Goal: Information Seeking & Learning: Find contact information

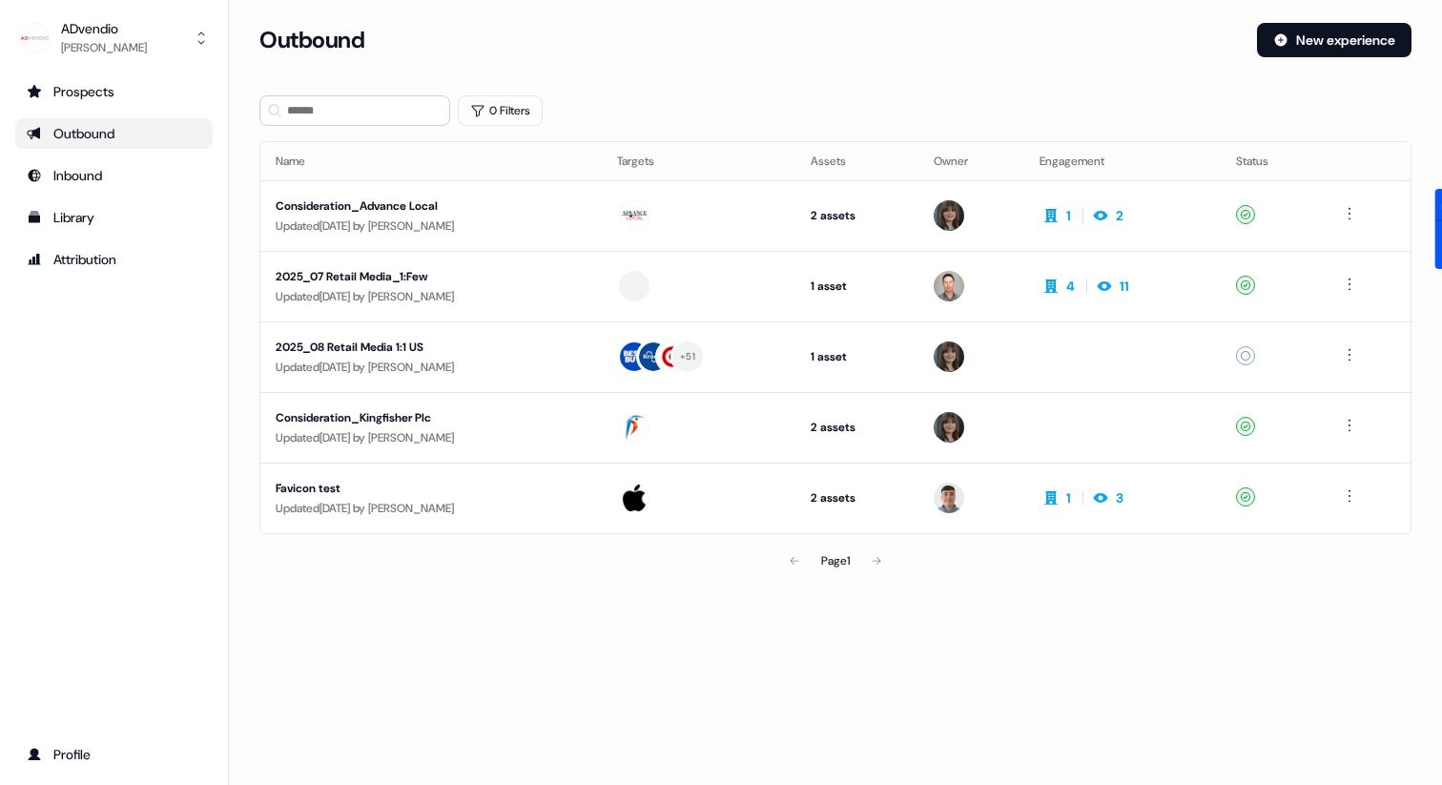
click at [106, 120] on link "Outbound" at bounding box center [113, 133] width 197 height 31
click at [112, 105] on link "Prospects" at bounding box center [113, 91] width 197 height 31
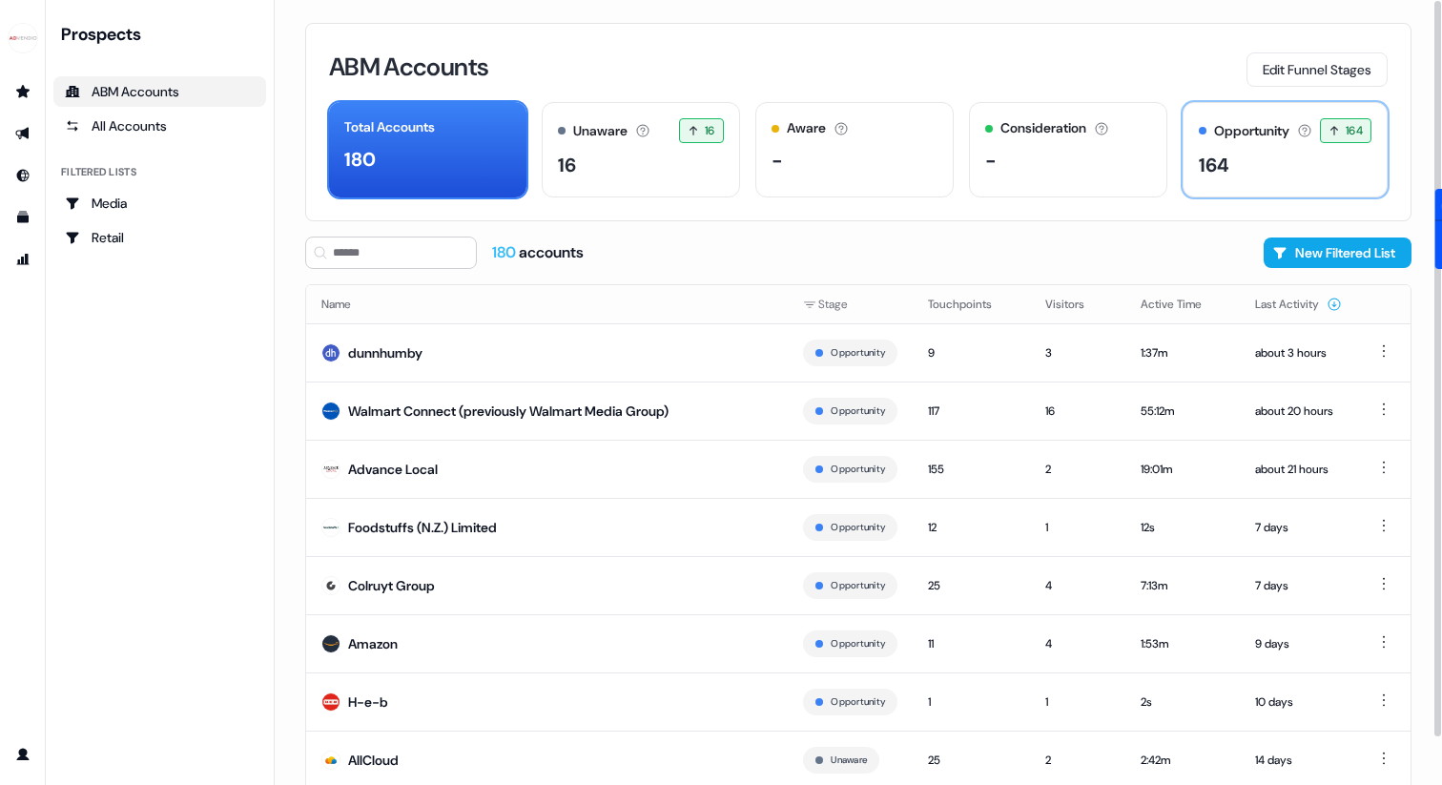
click at [1221, 165] on div "164" at bounding box center [1214, 165] width 31 height 29
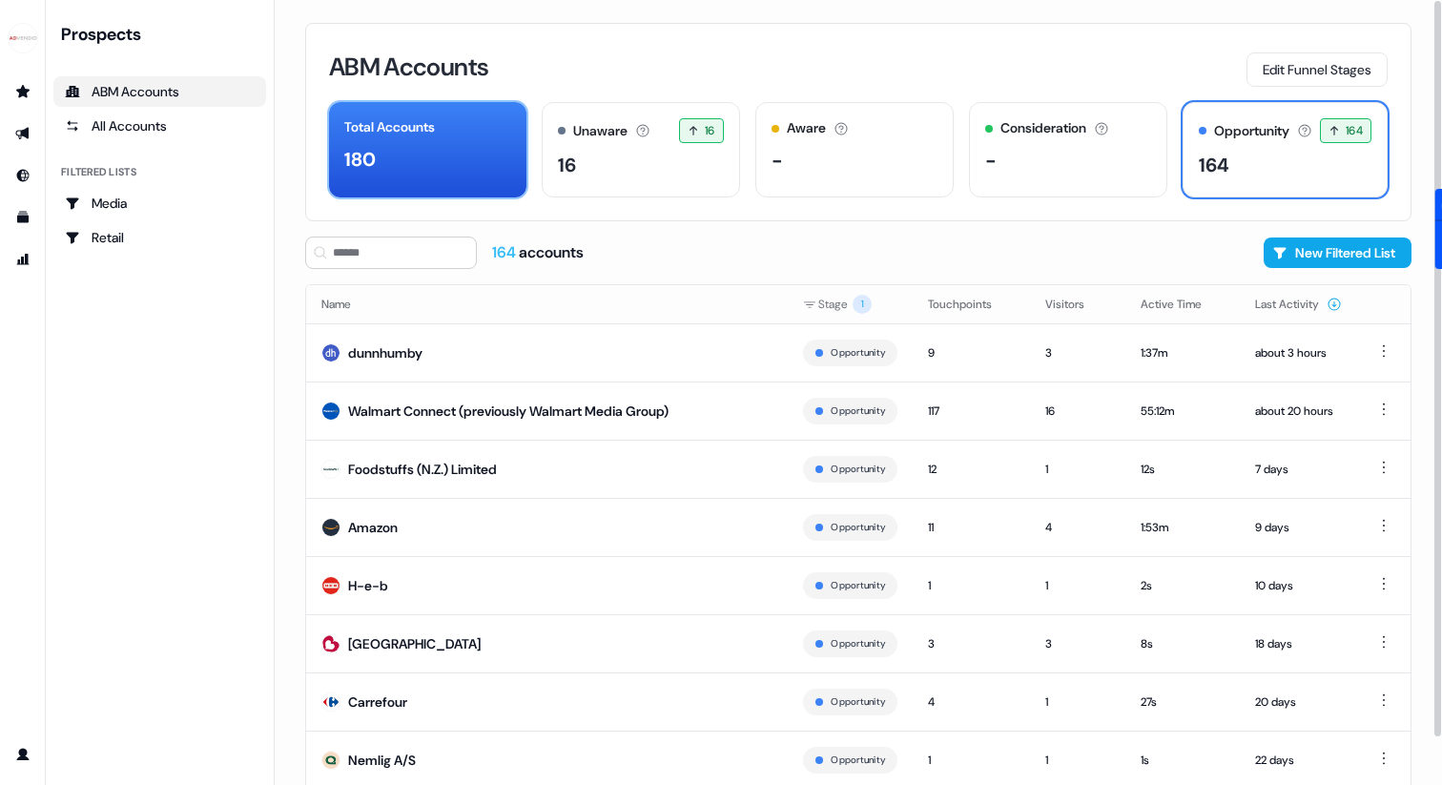
click at [434, 142] on div "Total Accounts 180" at bounding box center [427, 149] width 197 height 95
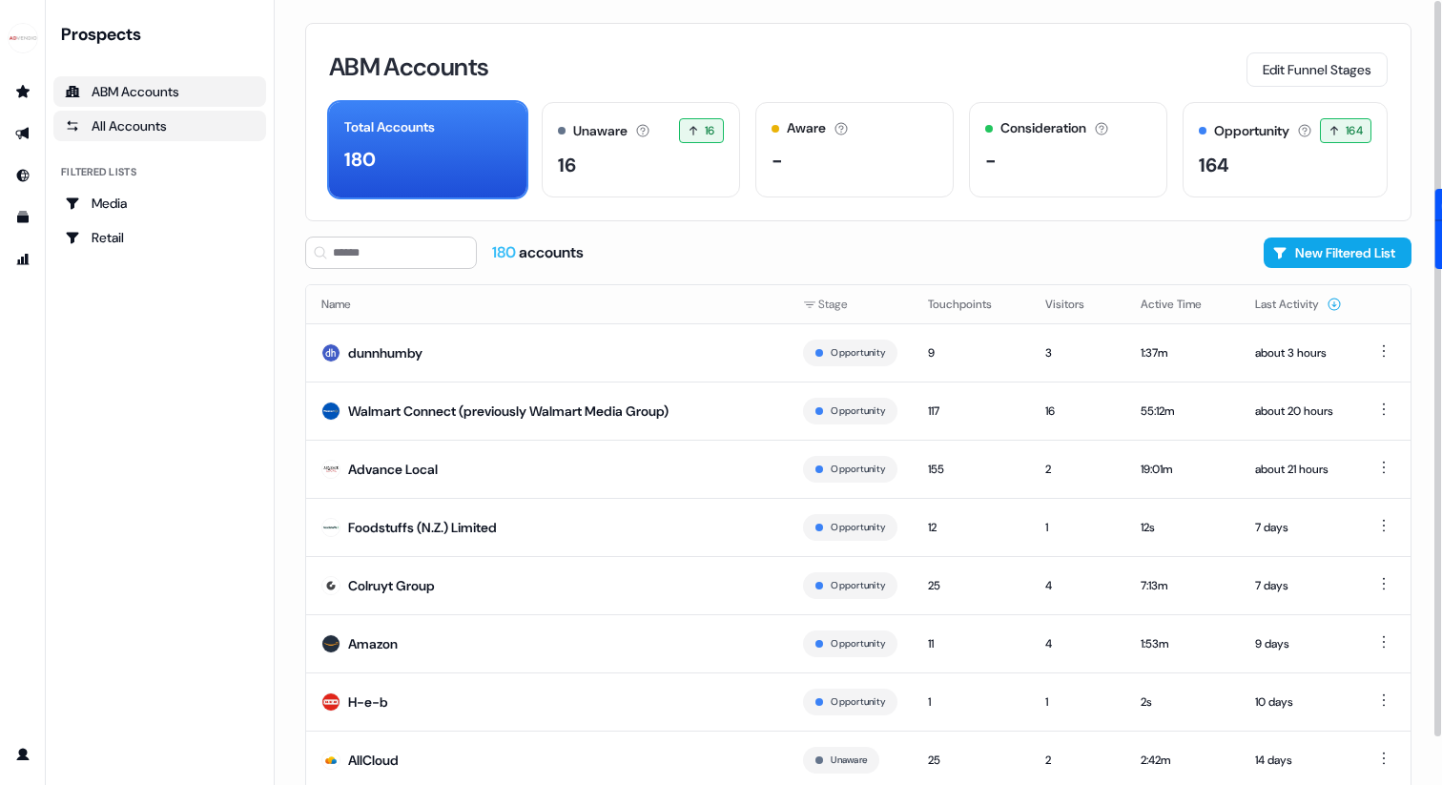
click at [184, 127] on div "All Accounts" at bounding box center [160, 125] width 190 height 19
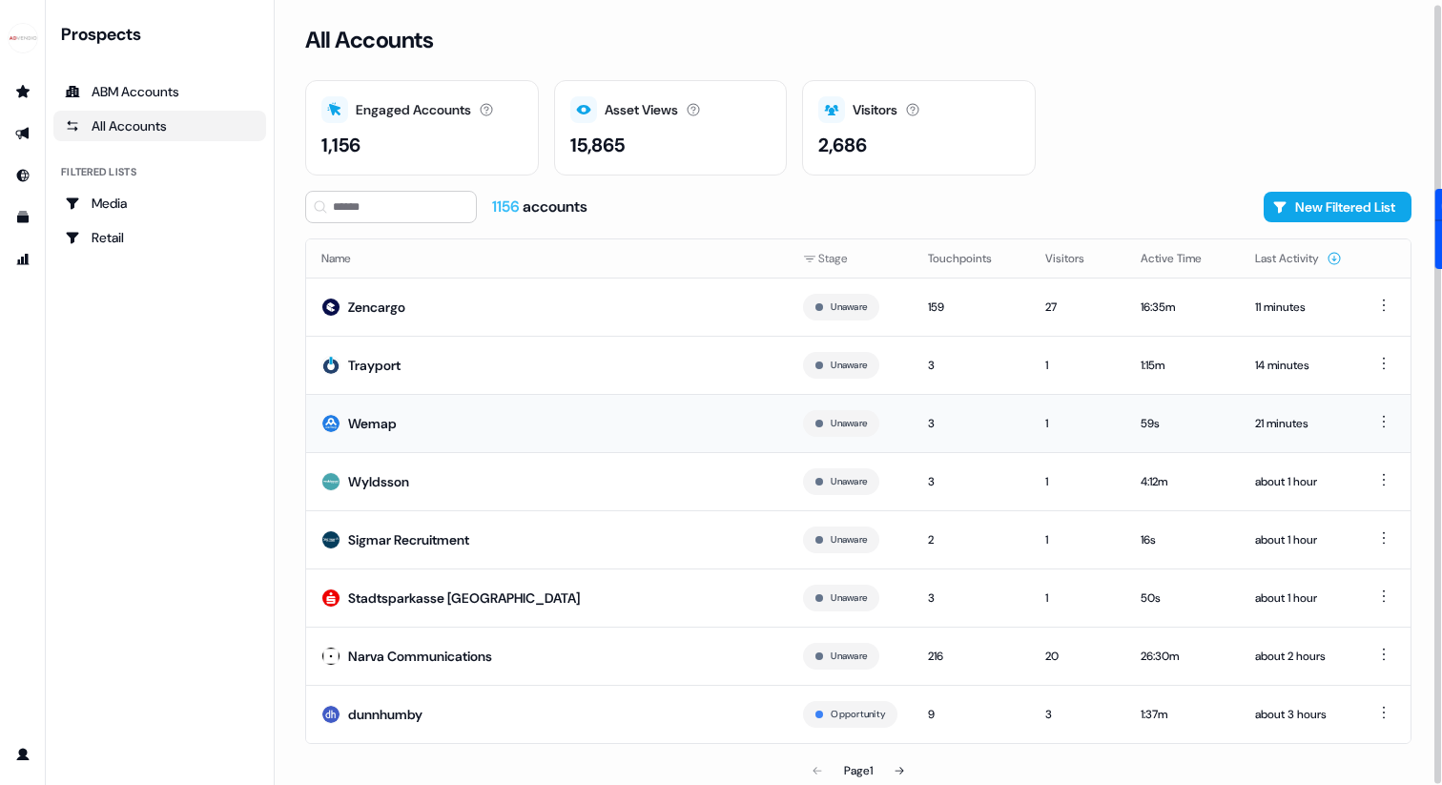
scroll to position [4, 0]
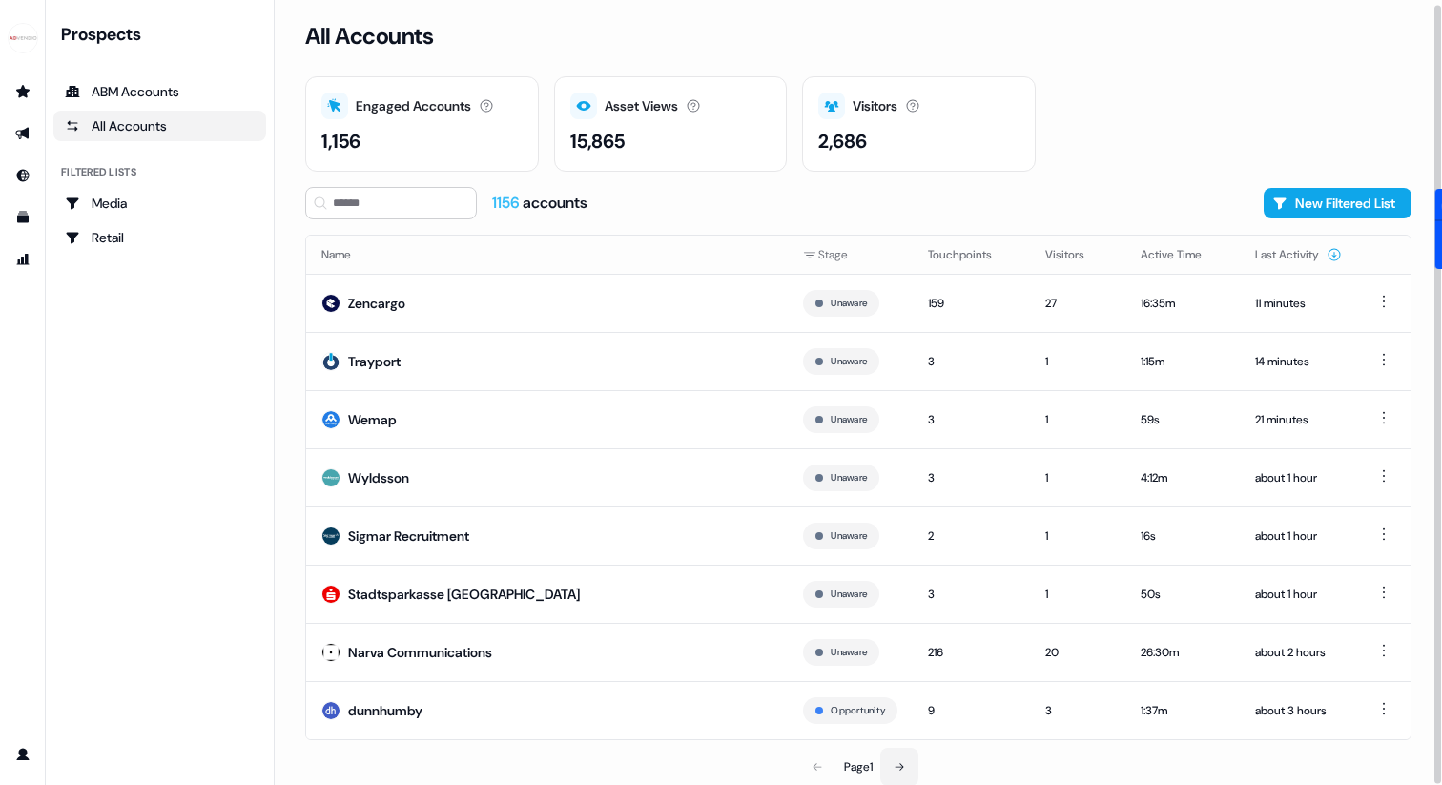
click at [905, 766] on icon at bounding box center [898, 766] width 11 height 11
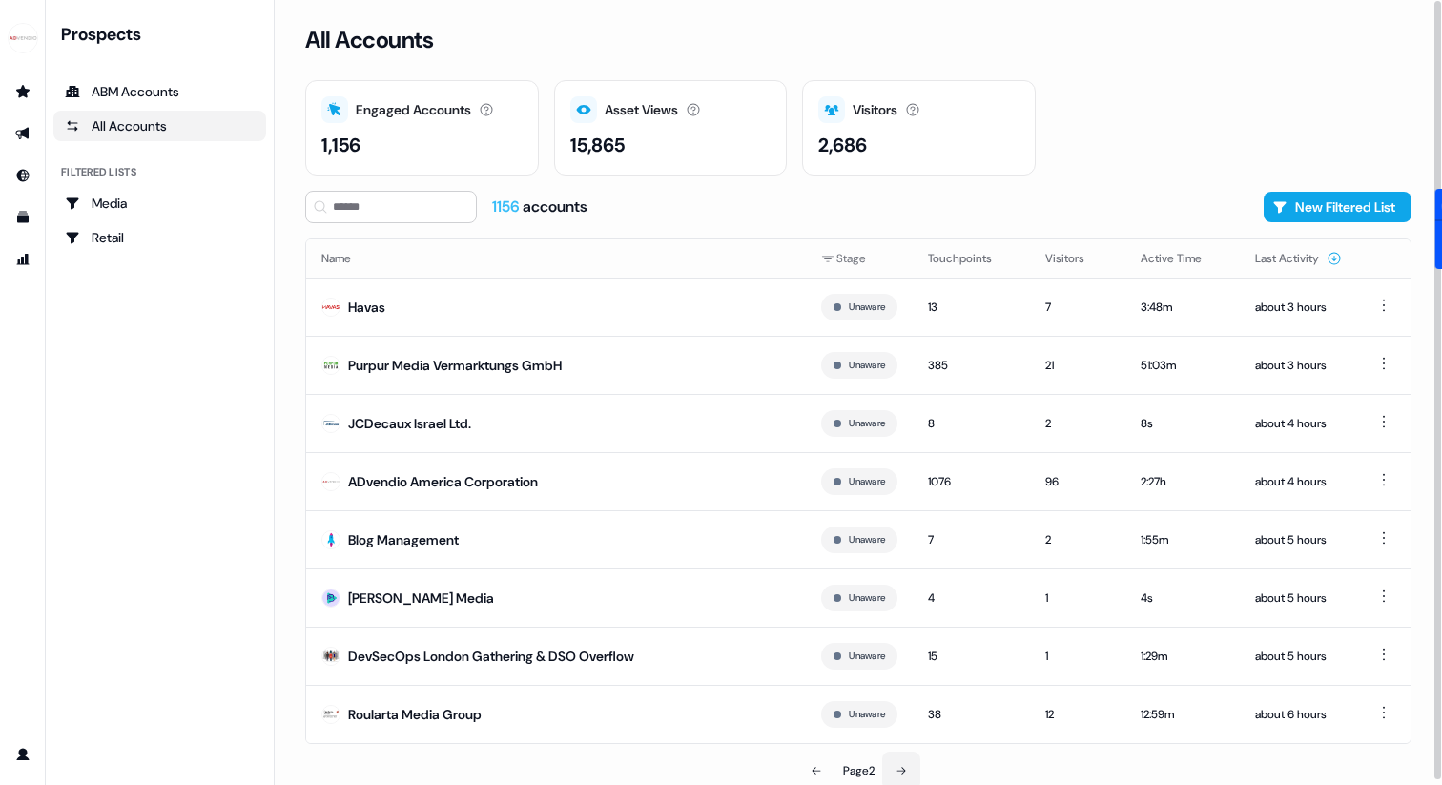
click at [905, 766] on icon at bounding box center [900, 770] width 11 height 11
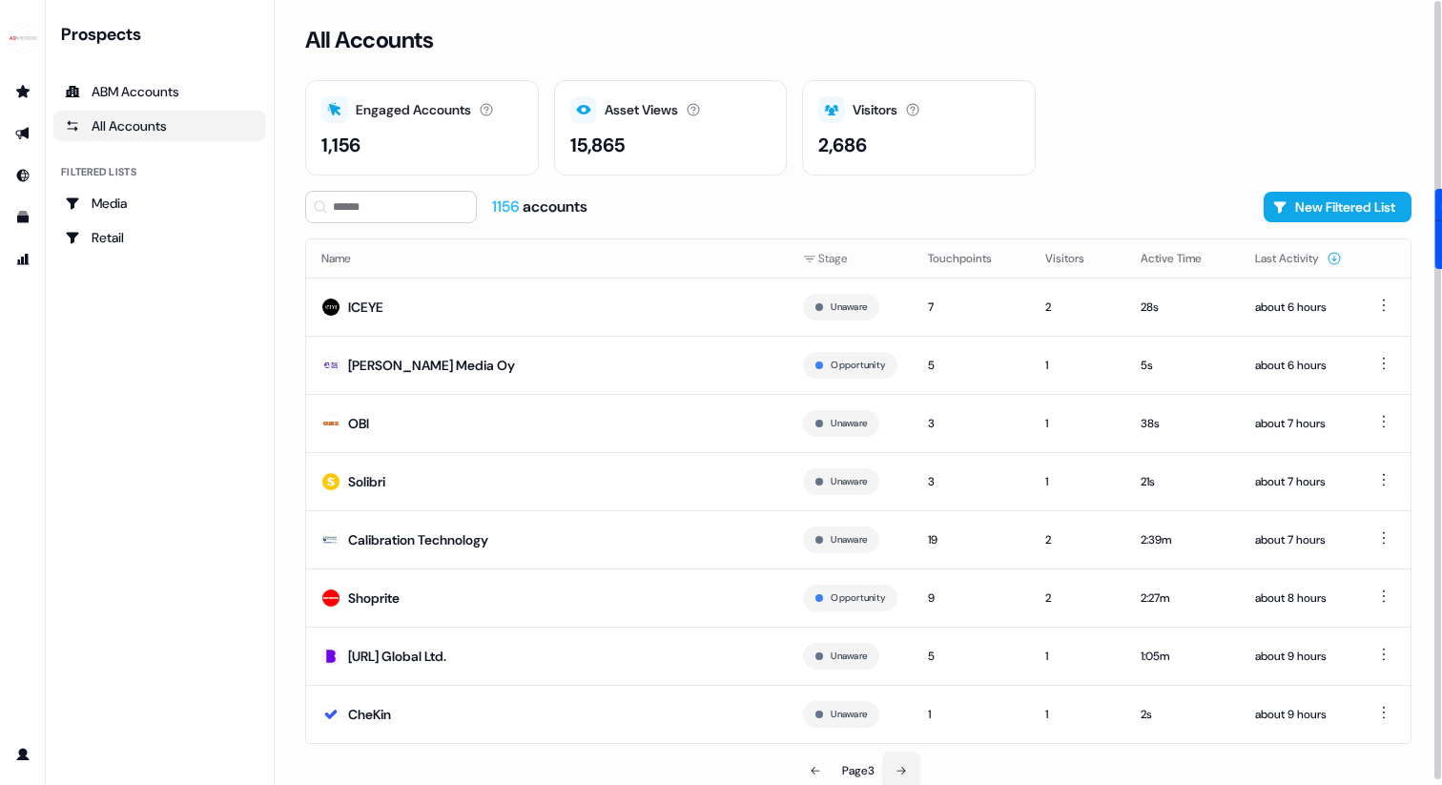
click at [905, 766] on icon at bounding box center [900, 770] width 11 height 11
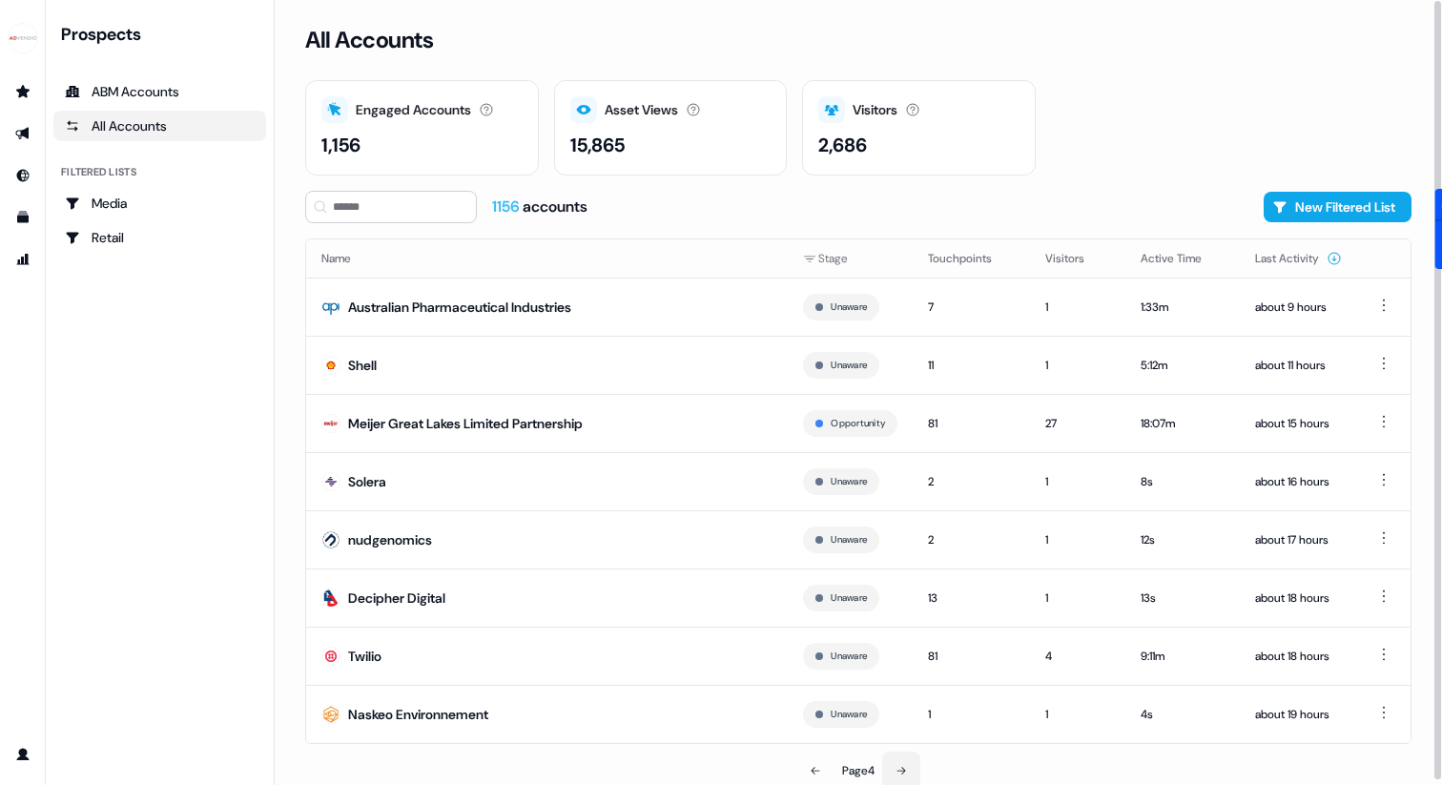
click at [905, 766] on icon at bounding box center [900, 770] width 11 height 11
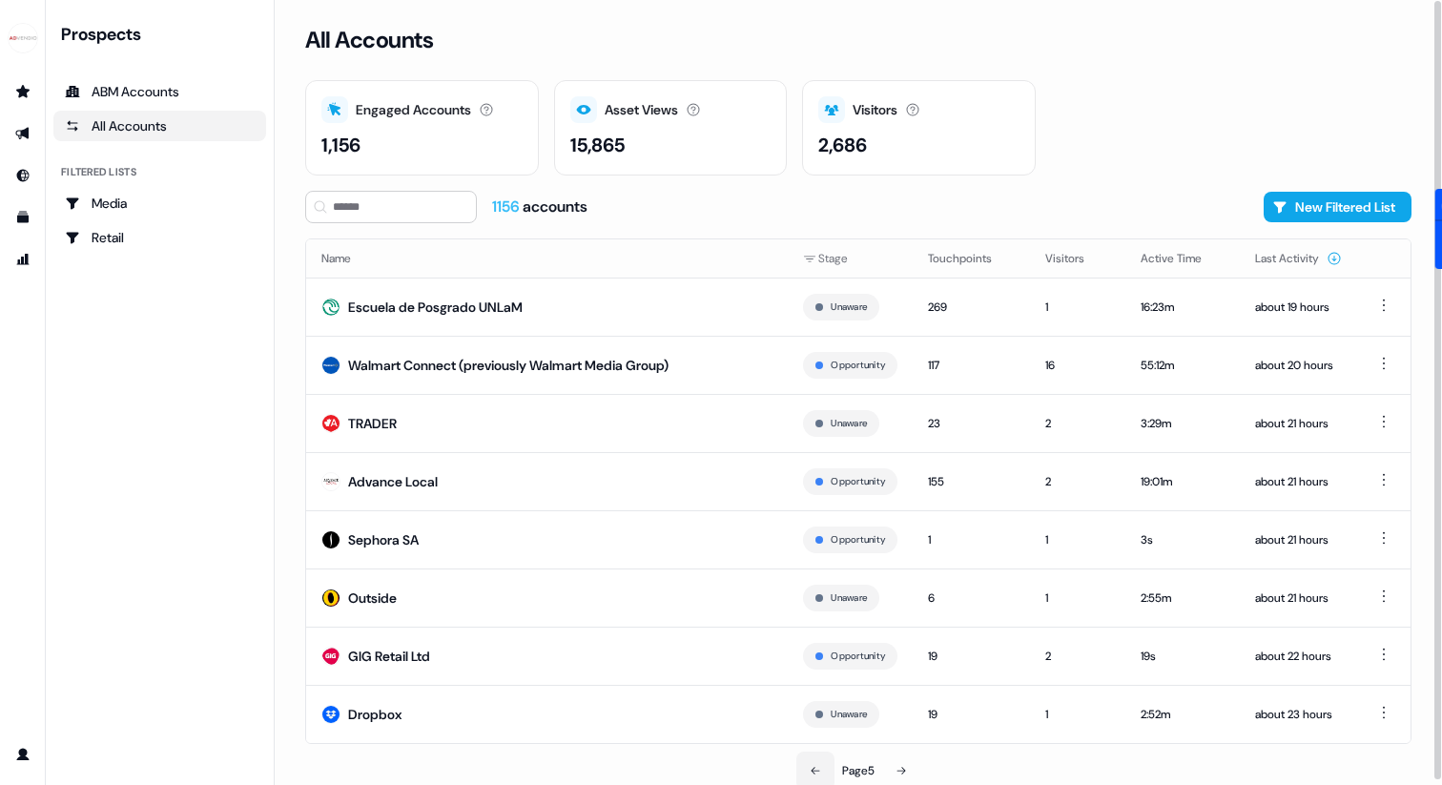
click at [814, 772] on icon at bounding box center [815, 770] width 11 height 11
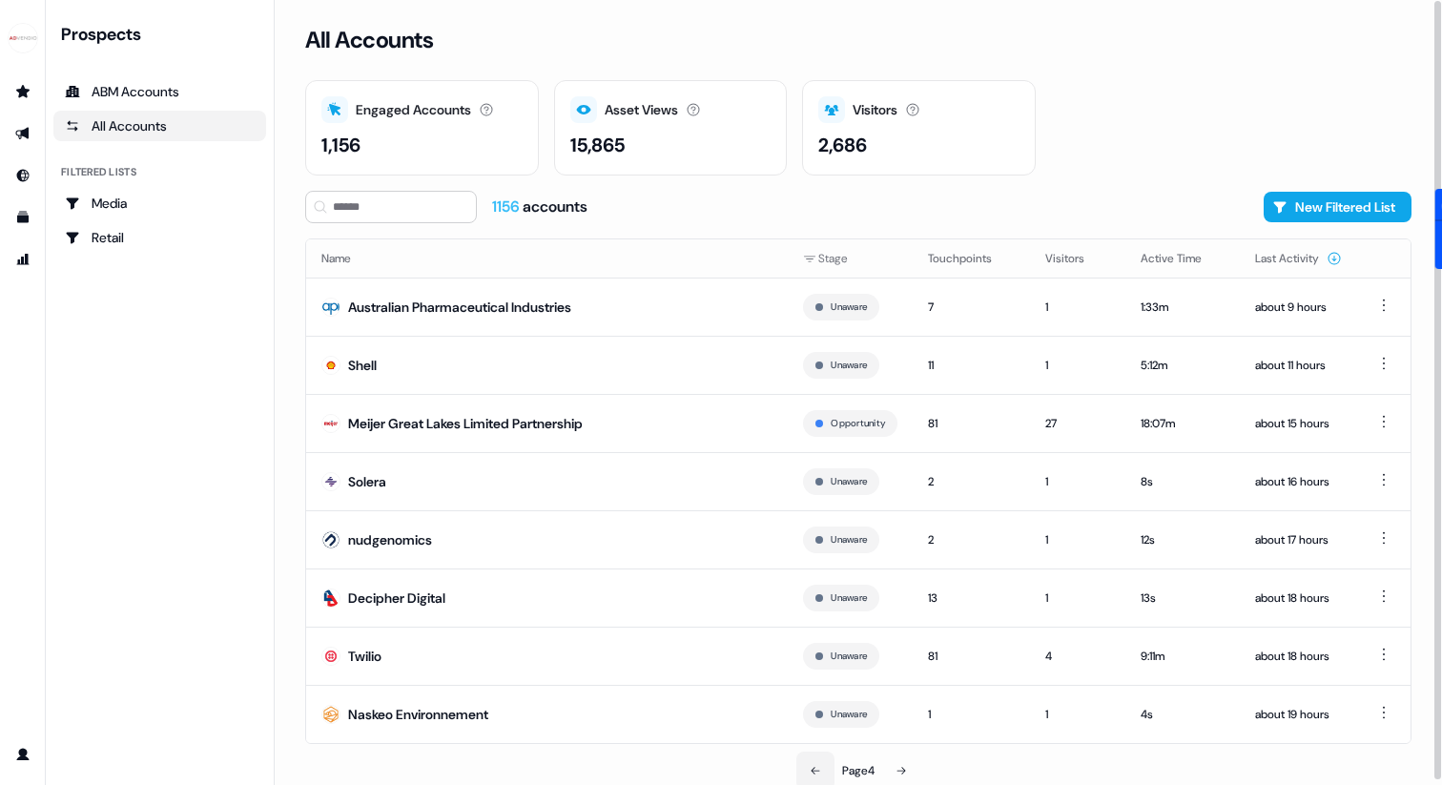
click at [813, 759] on button at bounding box center [815, 770] width 38 height 38
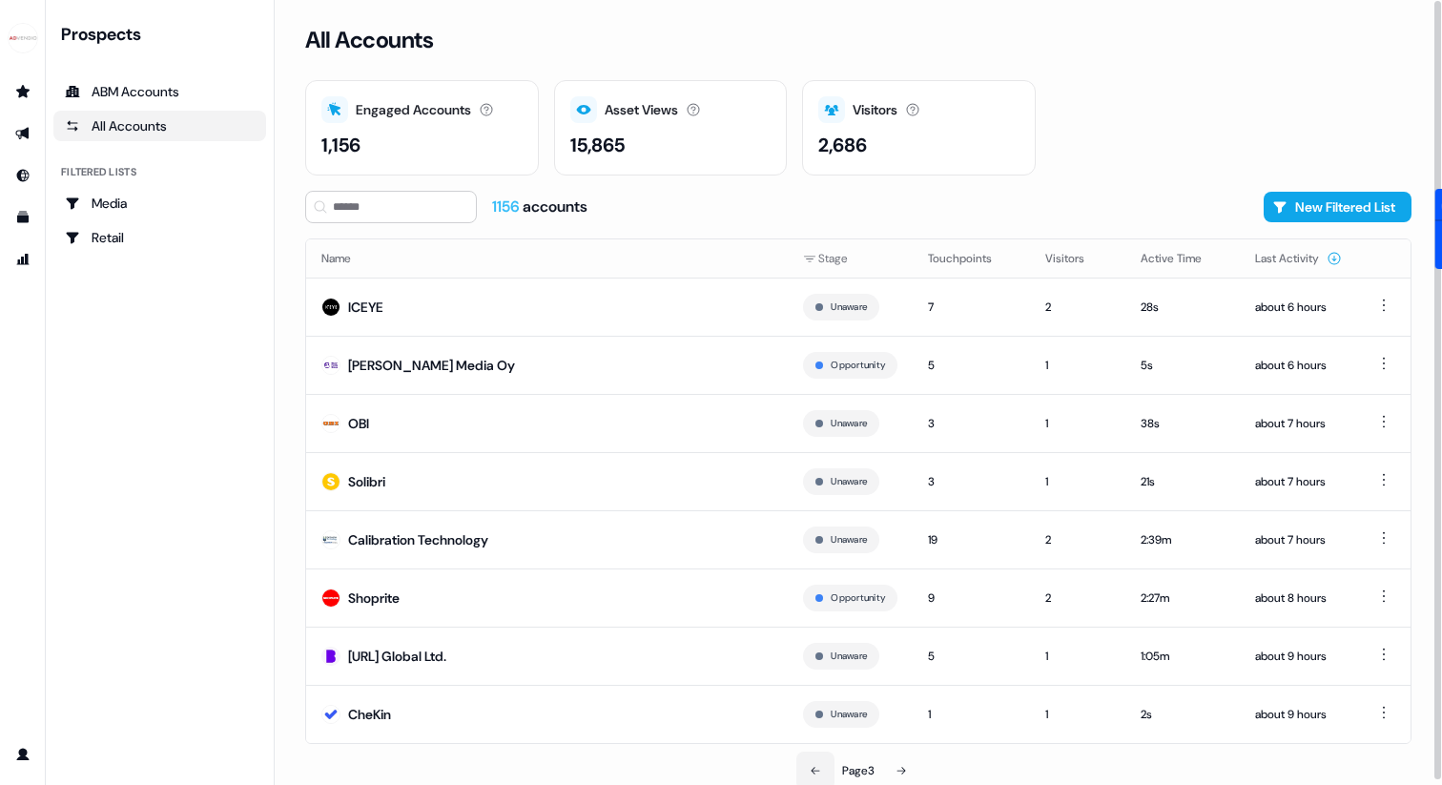
click at [813, 759] on button at bounding box center [815, 770] width 38 height 38
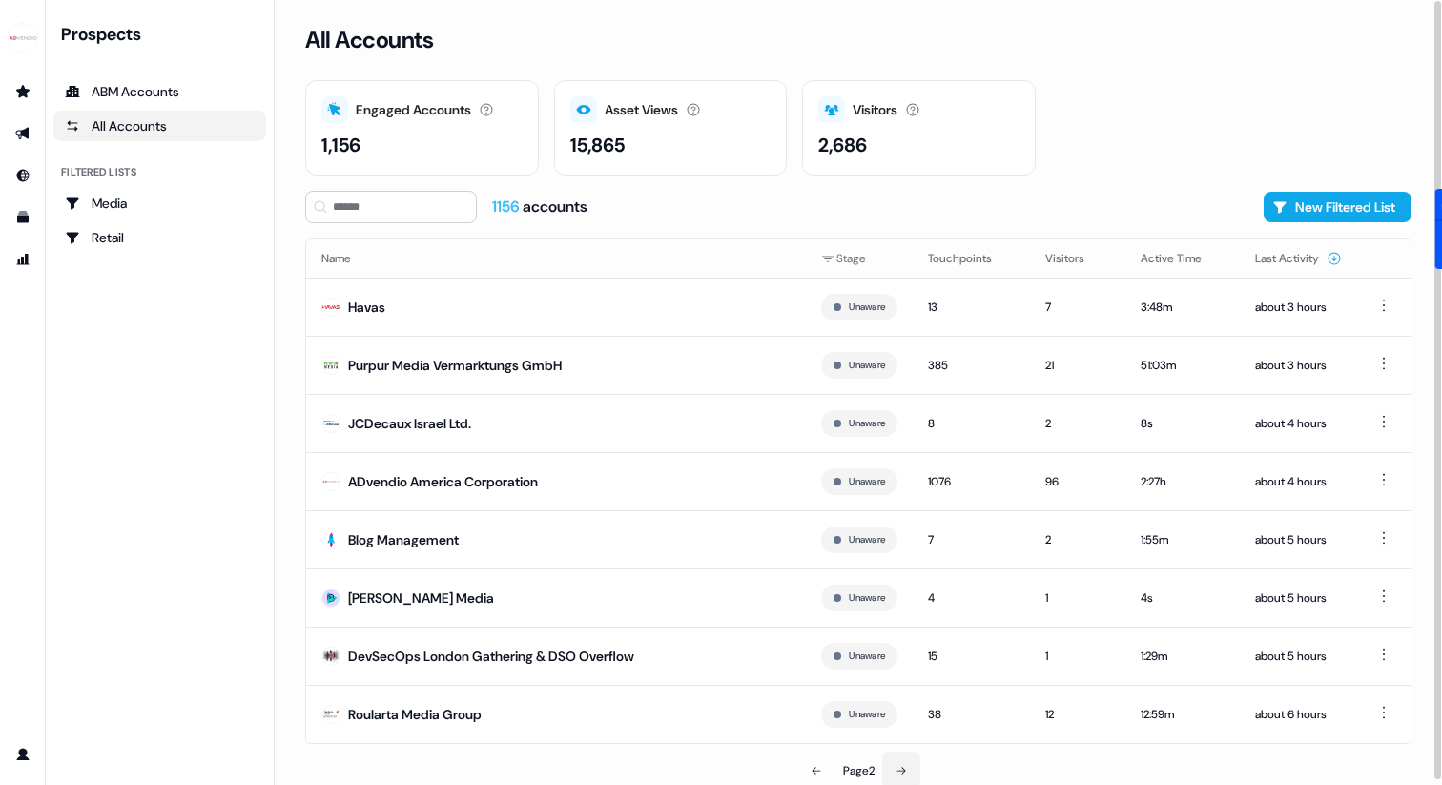
click at [890, 765] on button at bounding box center [901, 770] width 38 height 38
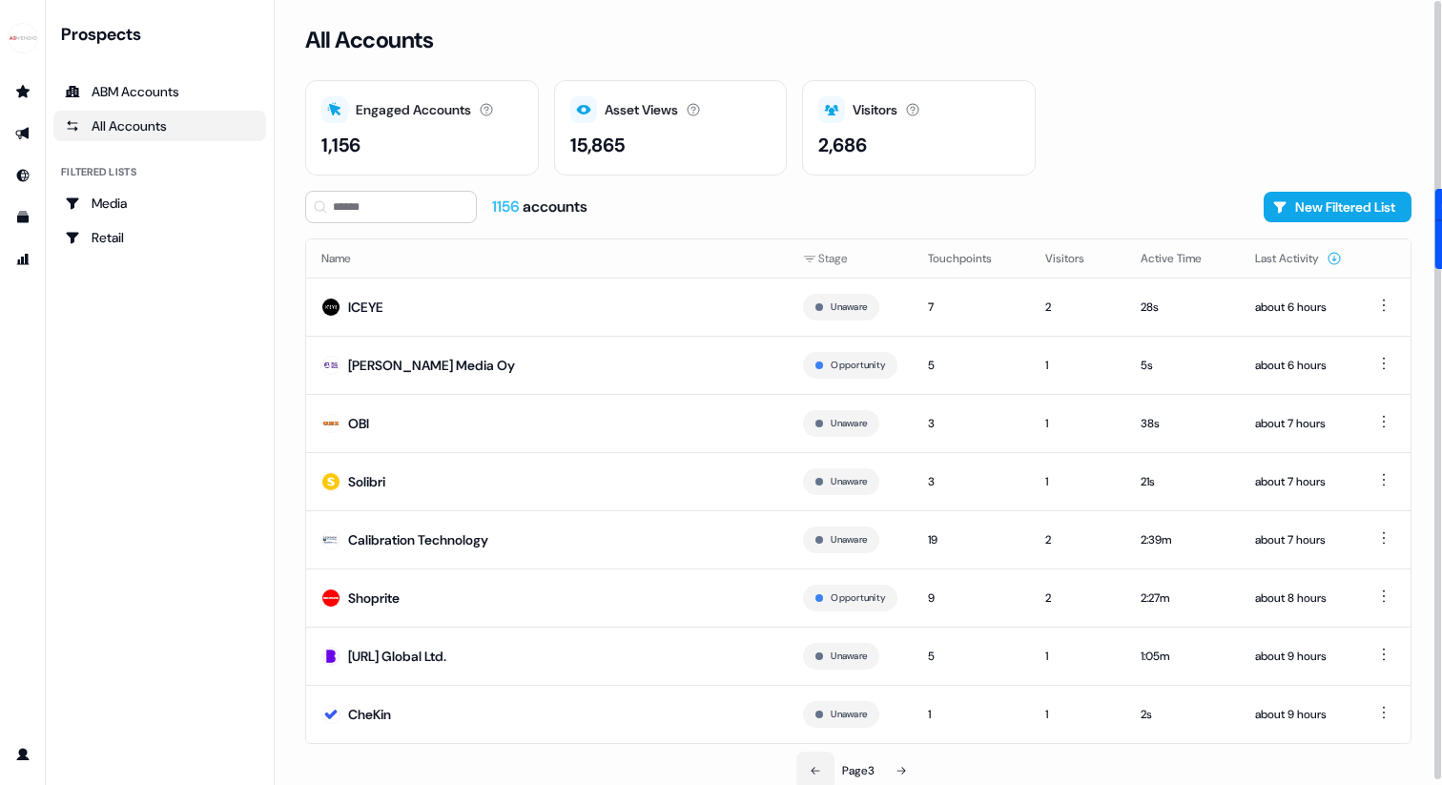
click at [796, 768] on button at bounding box center [815, 770] width 38 height 38
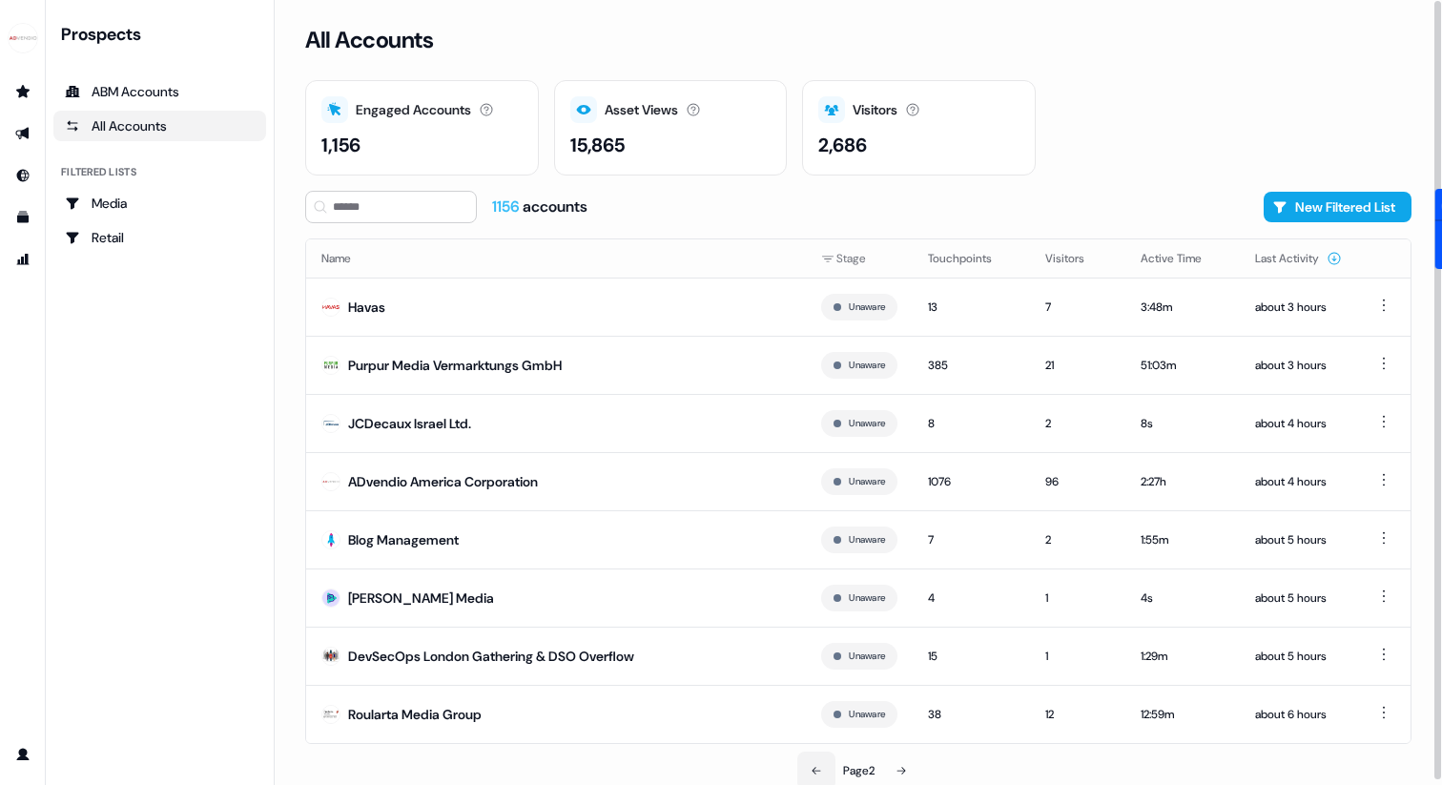
click at [797, 768] on button at bounding box center [816, 770] width 38 height 38
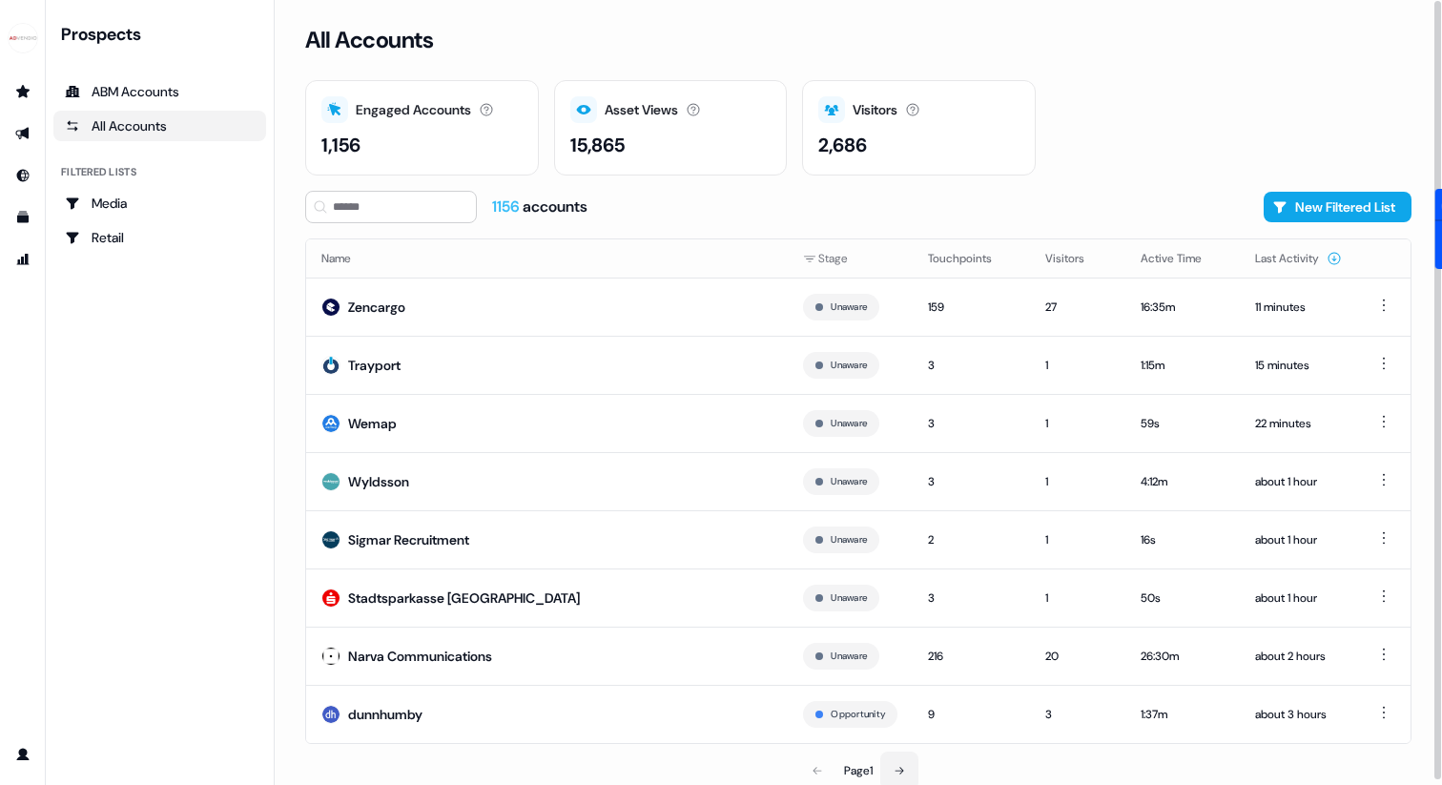
click at [907, 774] on button at bounding box center [899, 770] width 38 height 38
click at [905, 774] on icon at bounding box center [898, 770] width 11 height 11
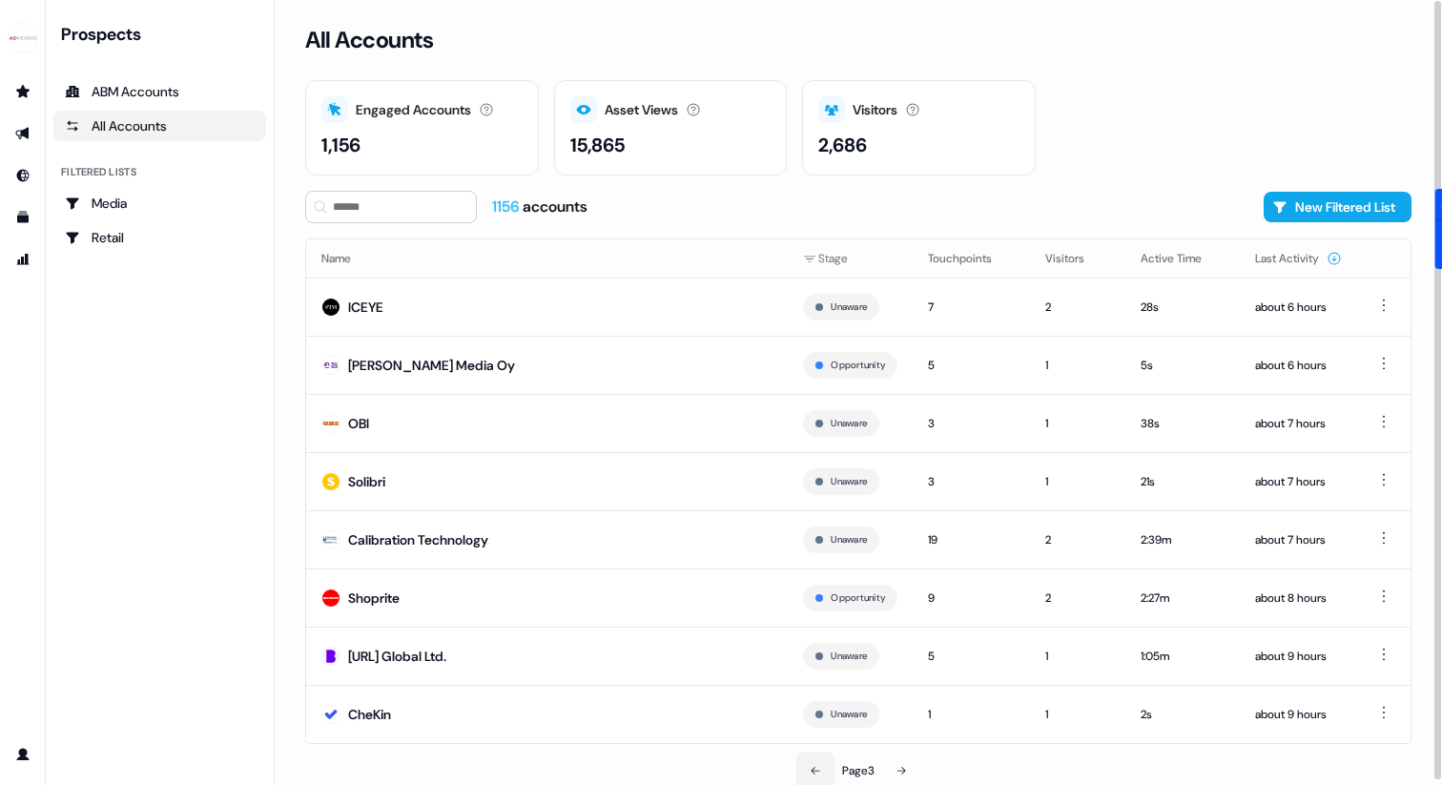
click at [821, 772] on button at bounding box center [815, 770] width 38 height 38
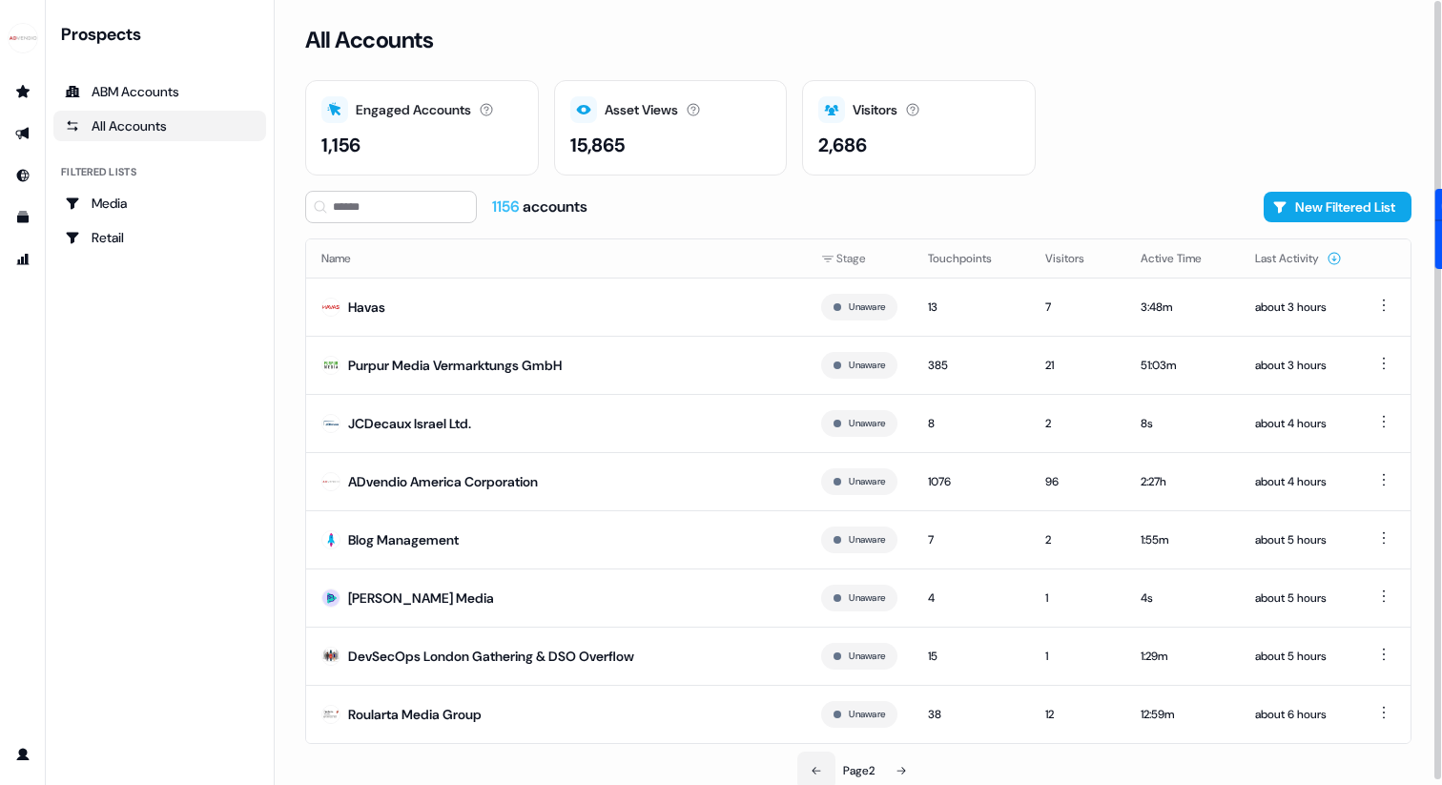
click at [821, 772] on button at bounding box center [816, 770] width 38 height 38
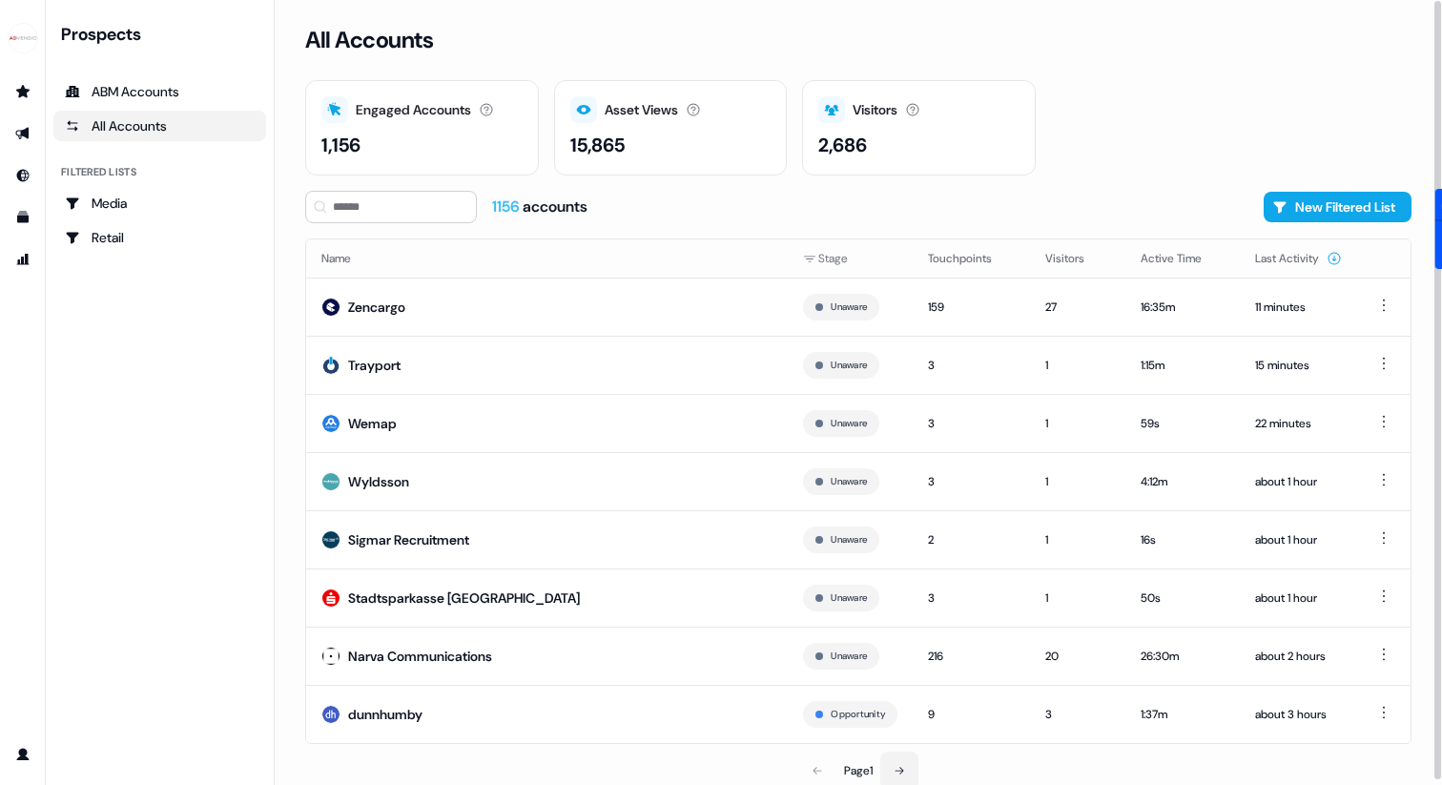
click at [883, 769] on button at bounding box center [899, 770] width 38 height 38
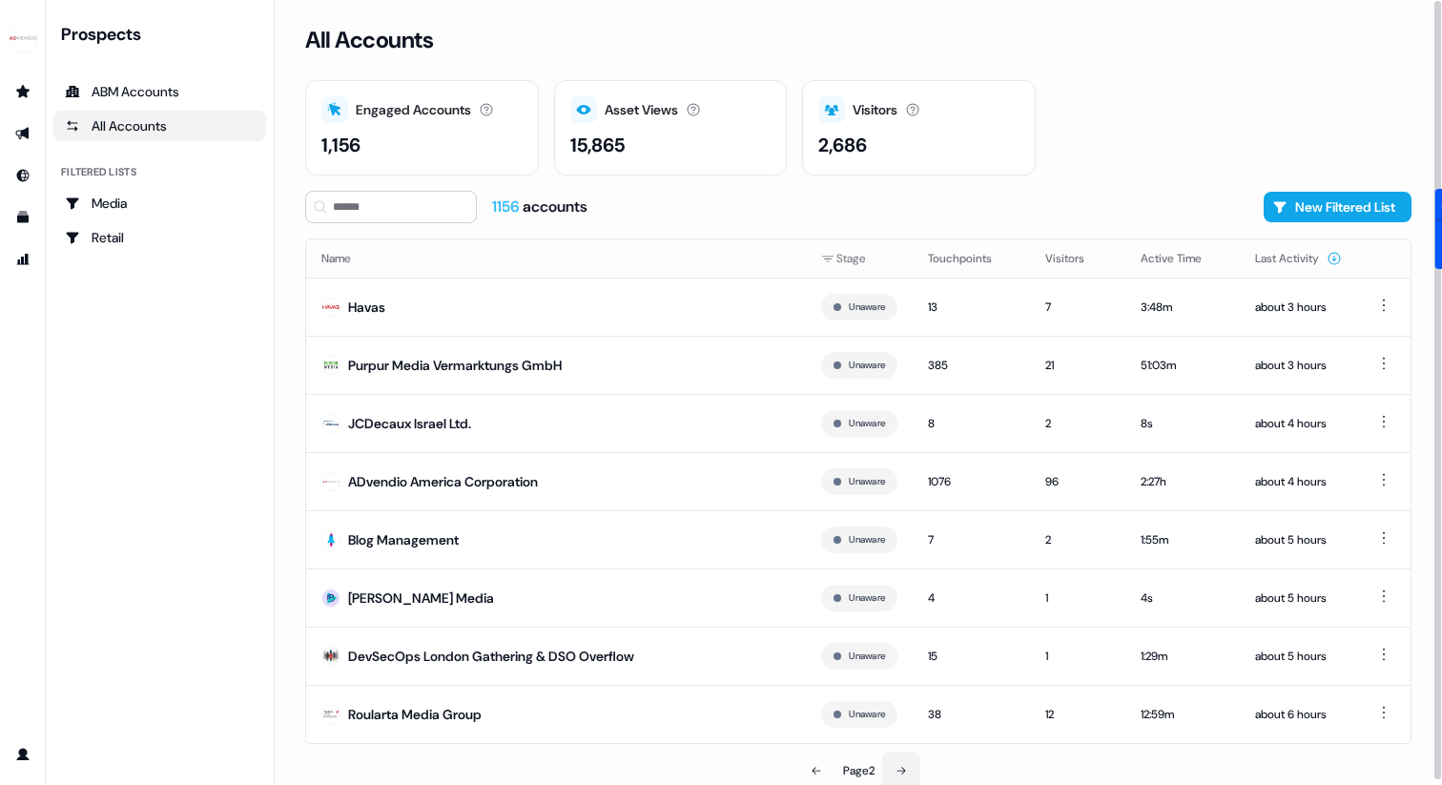
click at [883, 769] on button at bounding box center [901, 770] width 38 height 38
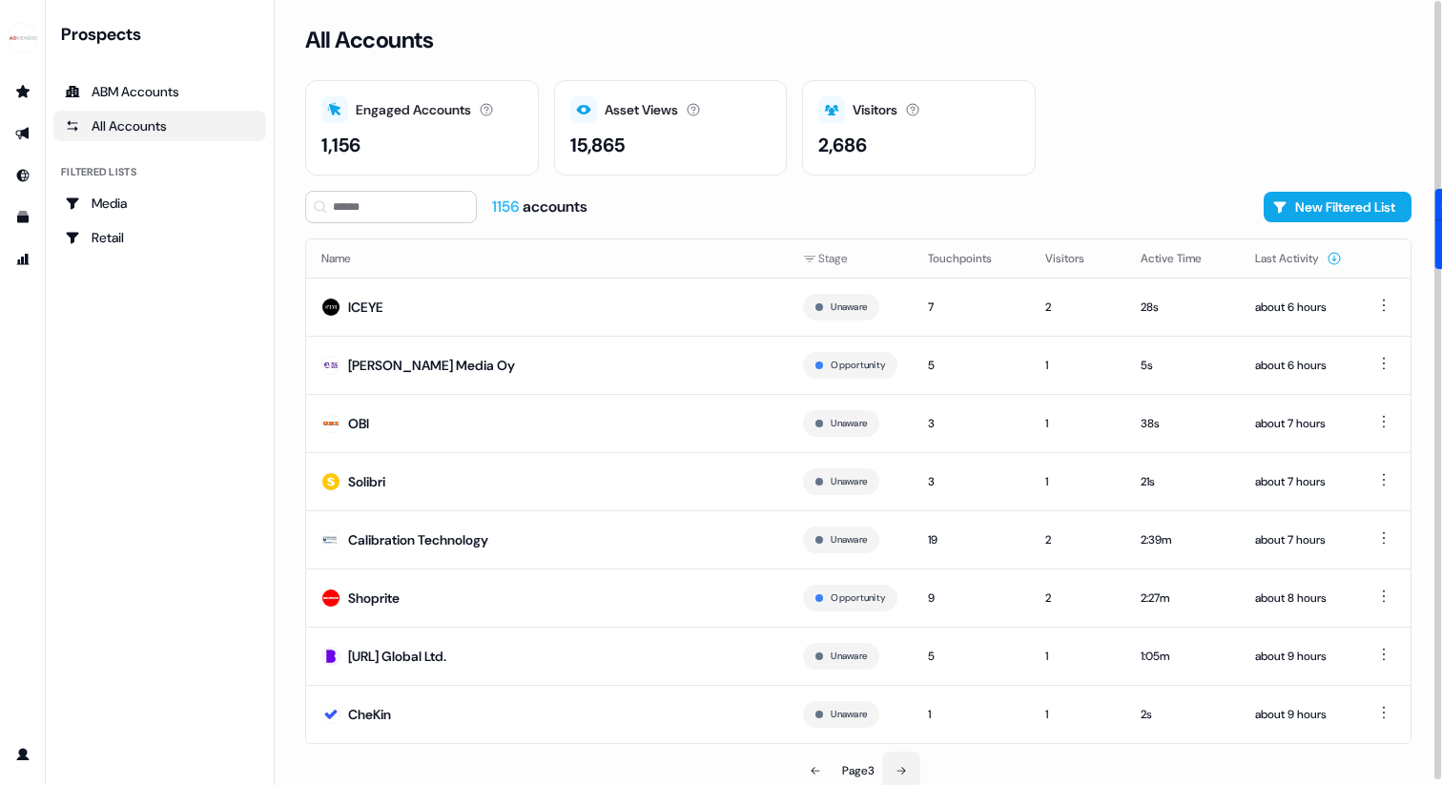
click at [883, 769] on button at bounding box center [901, 770] width 38 height 38
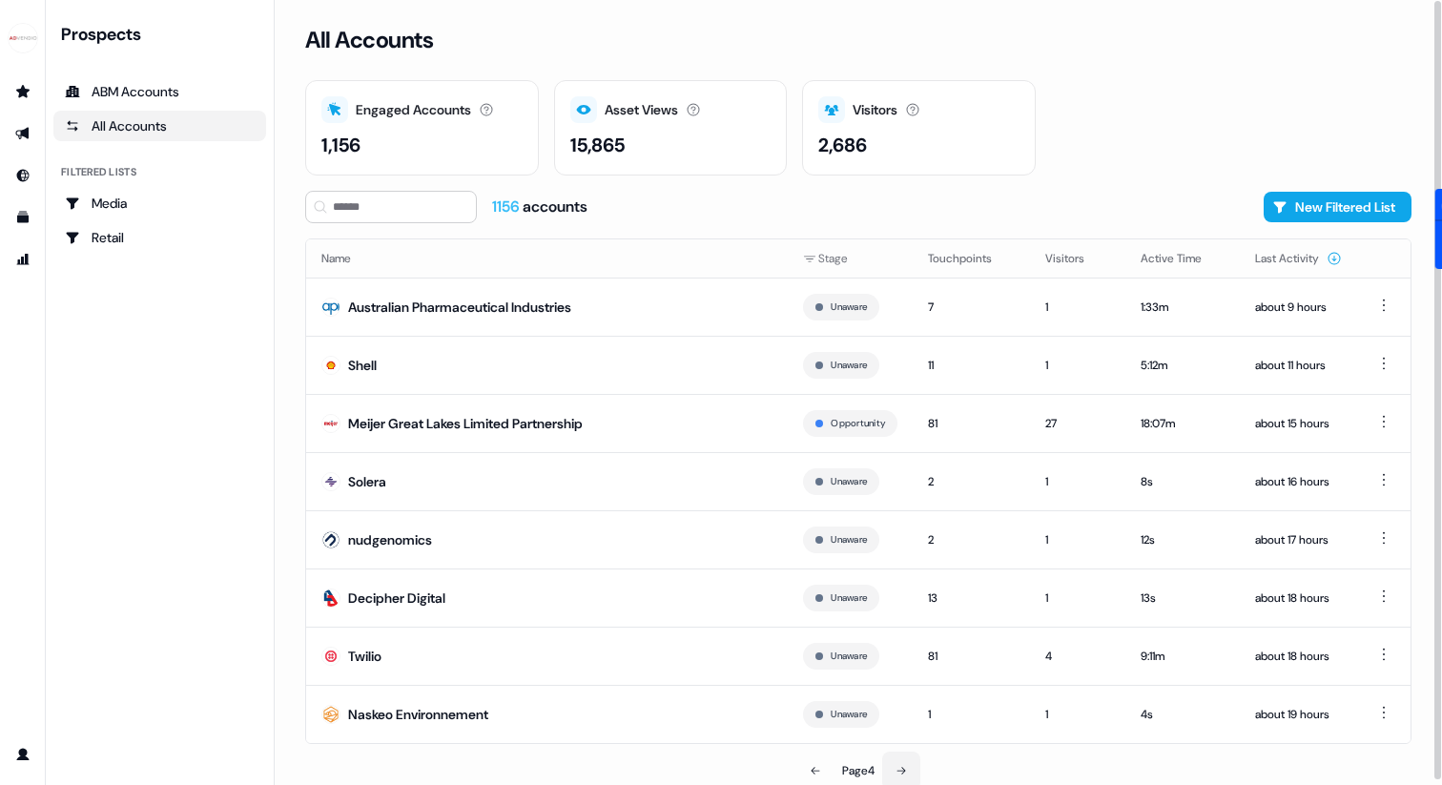
click at [883, 769] on button at bounding box center [901, 770] width 38 height 38
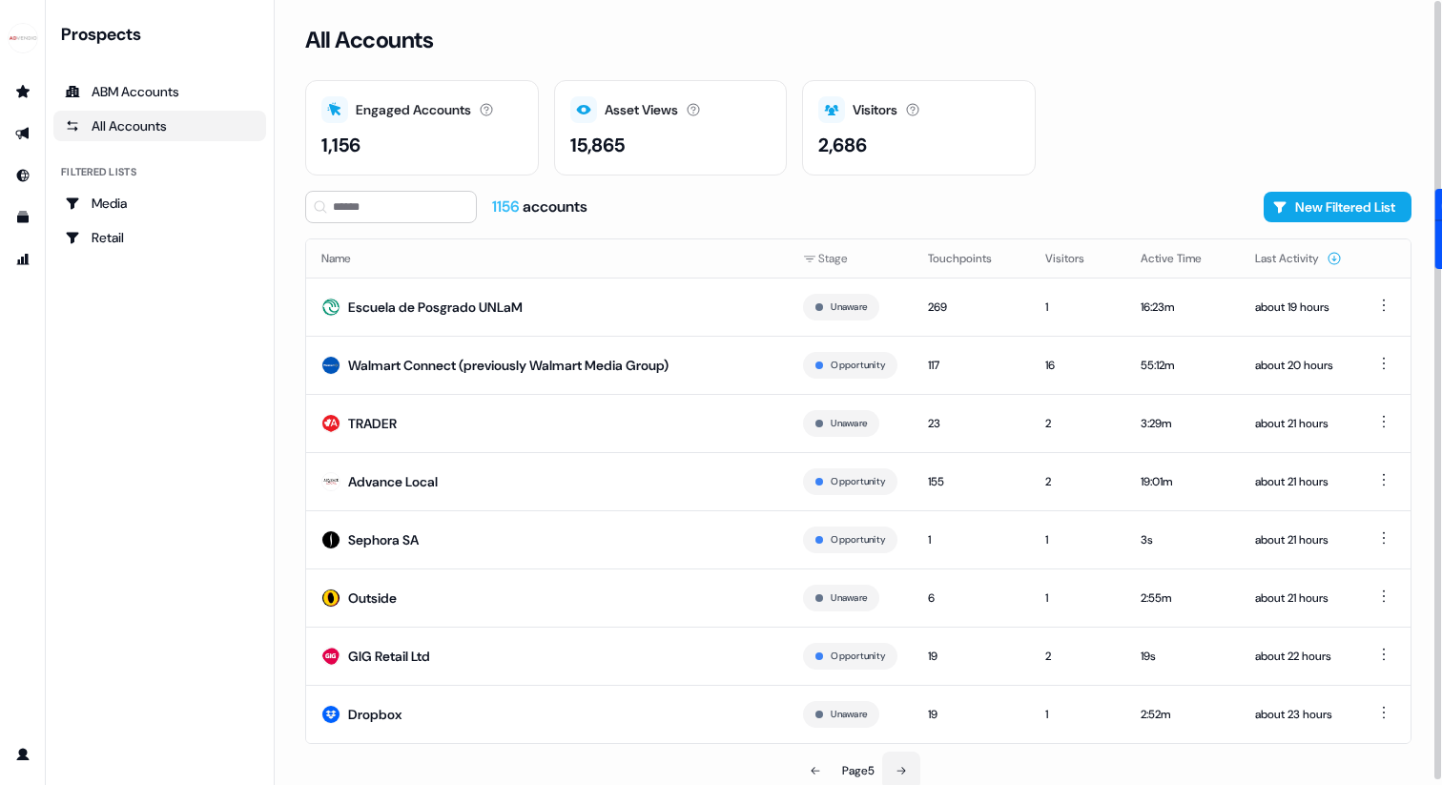
click at [883, 769] on button at bounding box center [901, 770] width 38 height 38
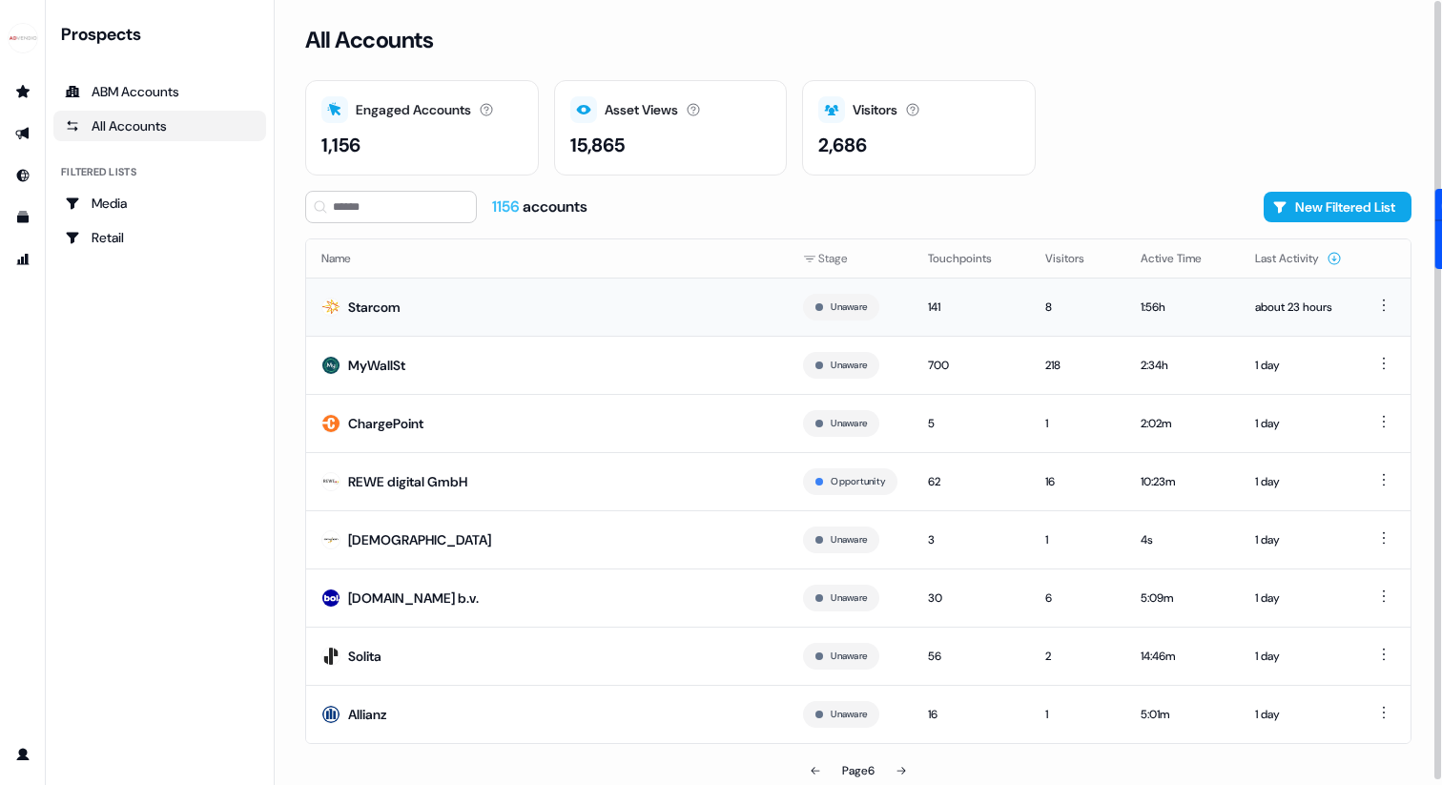
click at [379, 297] on div "Starcom" at bounding box center [374, 306] width 52 height 19
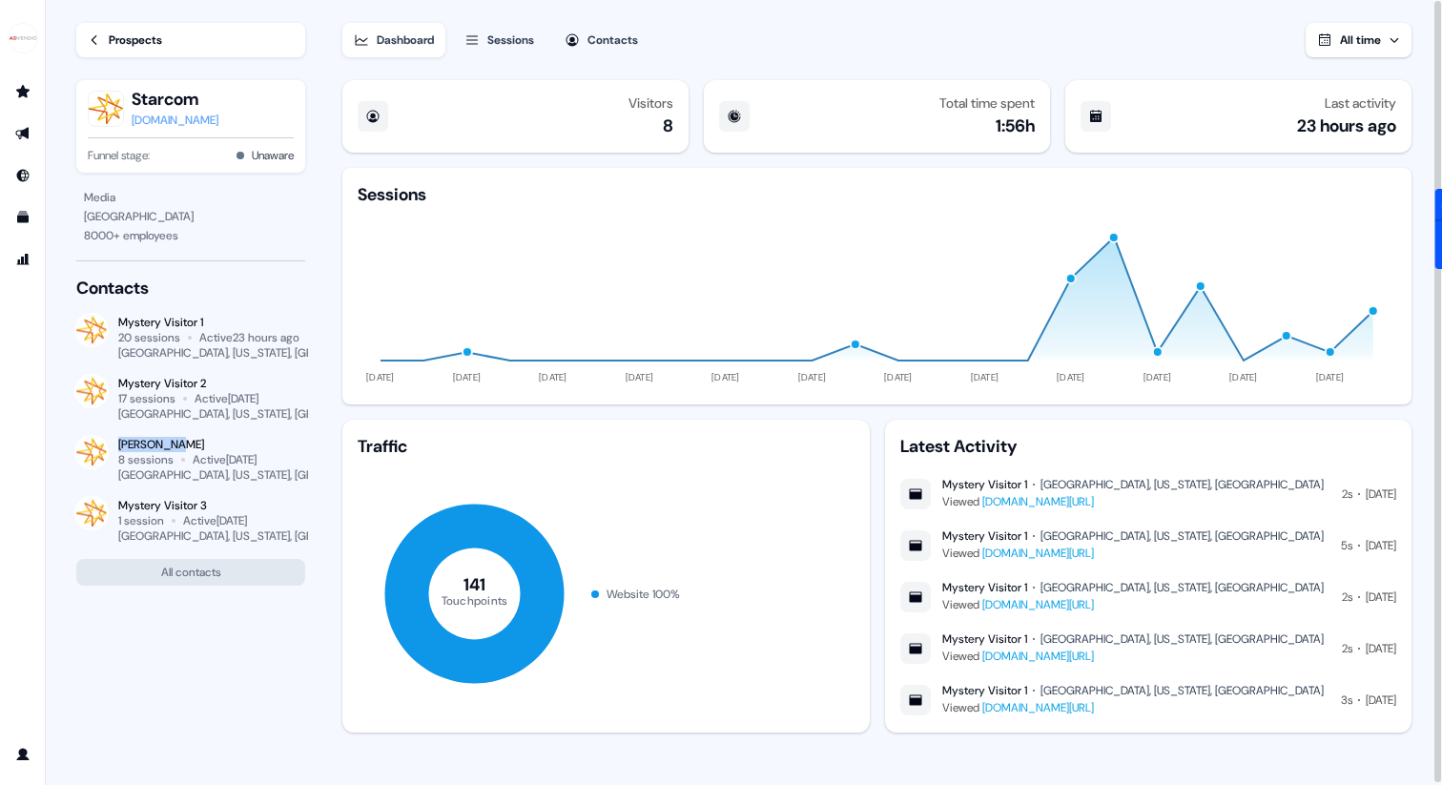
drag, startPoint x: 185, startPoint y: 441, endPoint x: 115, endPoint y: 443, distance: 69.6
click at [115, 443] on div "[PERSON_NAME] 8 sessions Active [DATE] [GEOGRAPHIC_DATA], [US_STATE], [GEOGRAPH…" at bounding box center [190, 460] width 229 height 46
copy div "[PERSON_NAME]"
click at [270, 559] on button "All contacts" at bounding box center [190, 572] width 229 height 27
